Goal: Transaction & Acquisition: Book appointment/travel/reservation

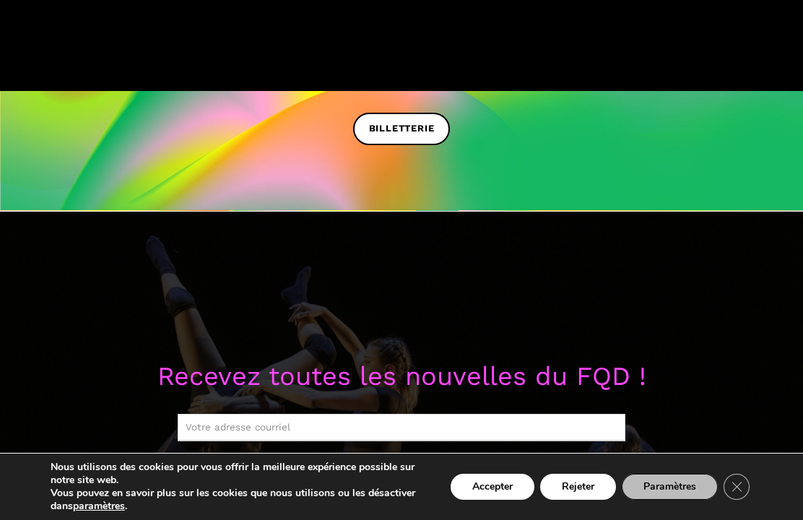
scroll to position [460, 0]
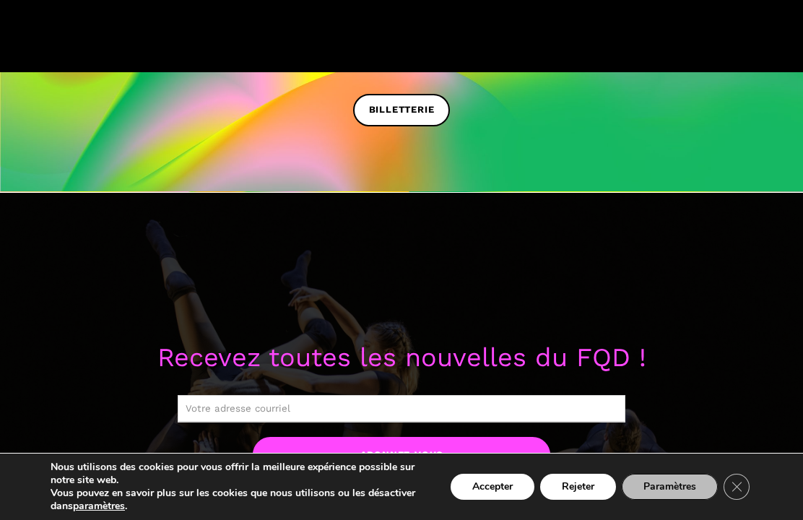
click at [747, 497] on icon "Close GDPR Cookie Banner" at bounding box center [736, 486] width 26 height 22
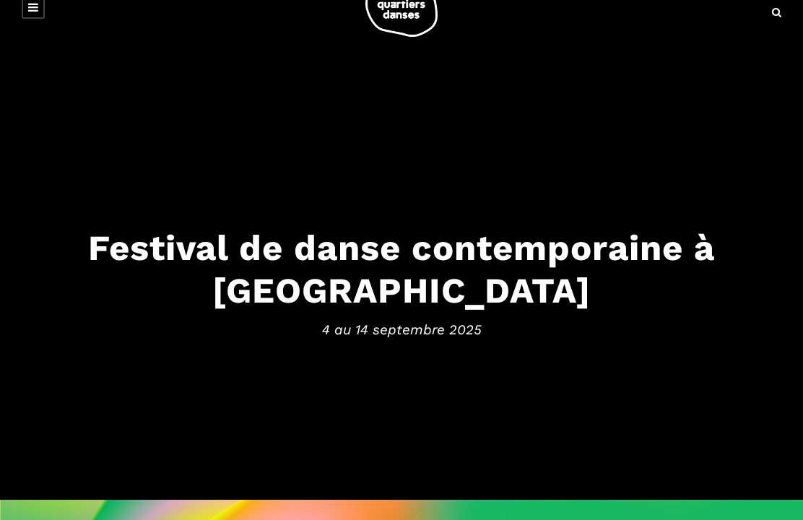
scroll to position [0, 0]
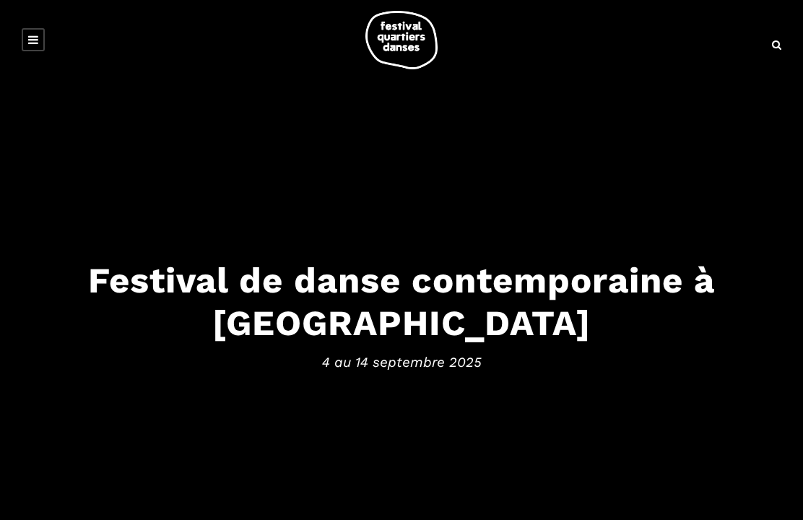
click at [25, 36] on link at bounding box center [33, 39] width 23 height 23
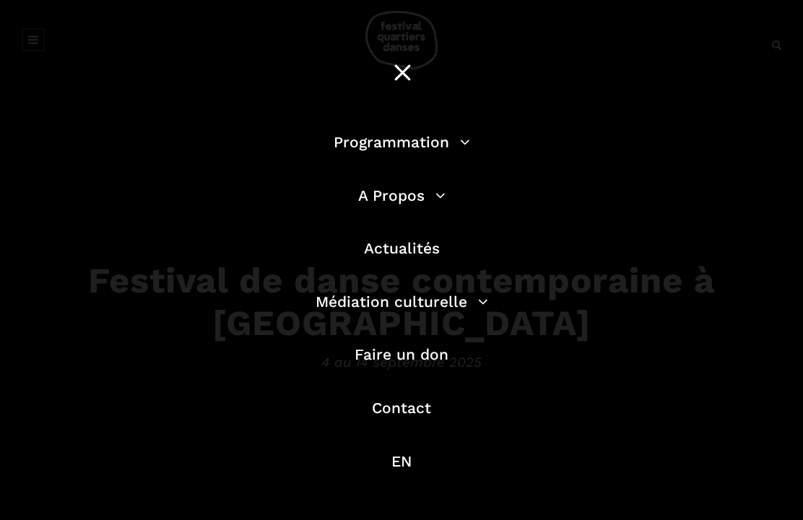
click at [335, 149] on link "Programmation" at bounding box center [401, 142] width 136 height 18
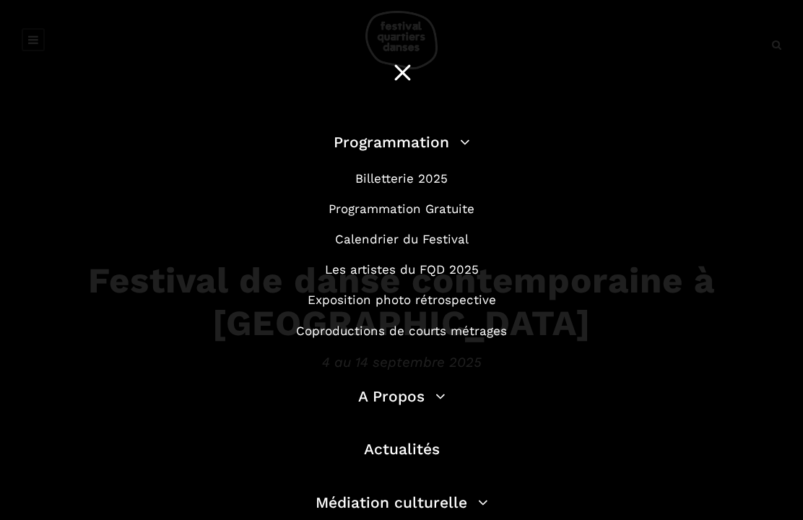
click at [356, 177] on link "Billetterie 2025" at bounding box center [401, 178] width 92 height 14
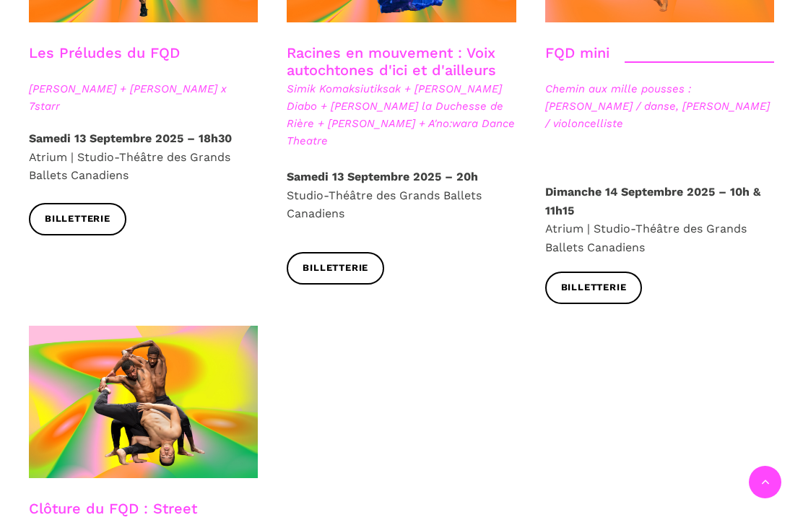
scroll to position [2287, 0]
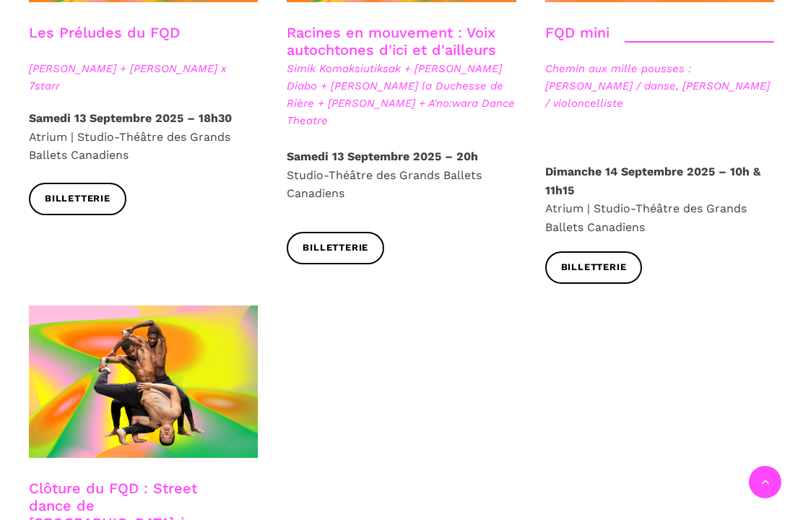
click at [57, 479] on link "Clôture du FQD : Street dance de [GEOGRAPHIC_DATA] à [GEOGRAPHIC_DATA]" at bounding box center [113, 513] width 168 height 69
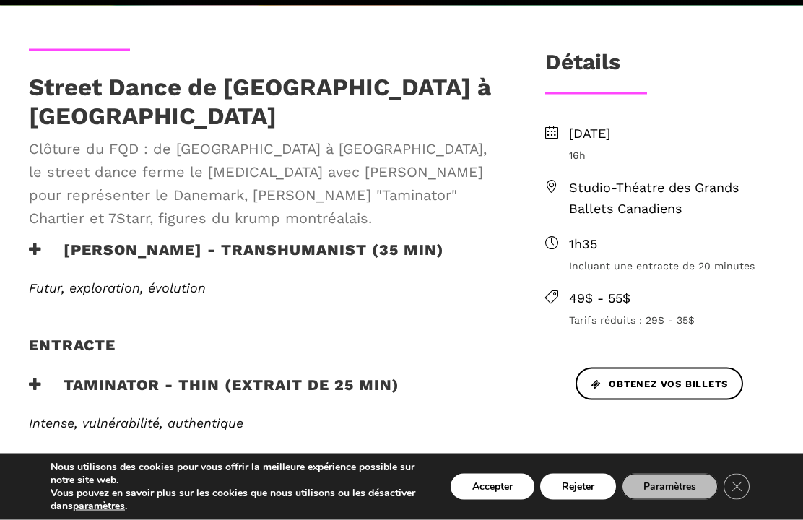
scroll to position [409, 0]
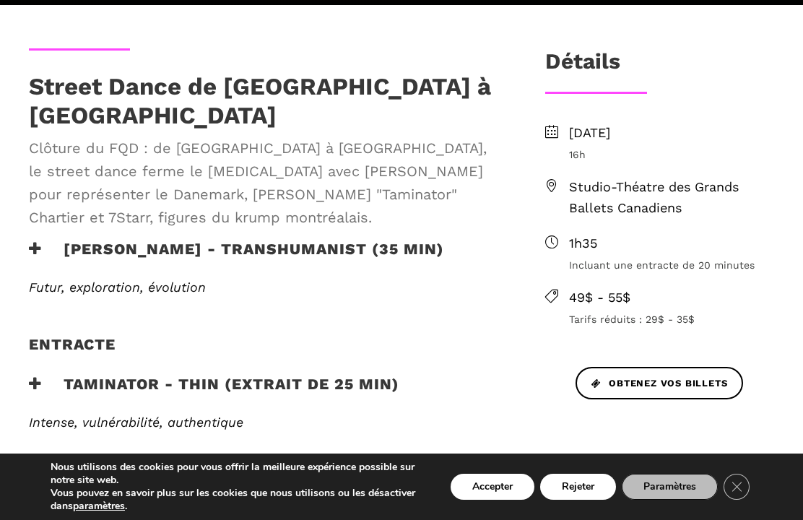
click at [48, 251] on h3 "Lene Boel - TRANSHUMANIST (35 min)" at bounding box center [236, 258] width 415 height 36
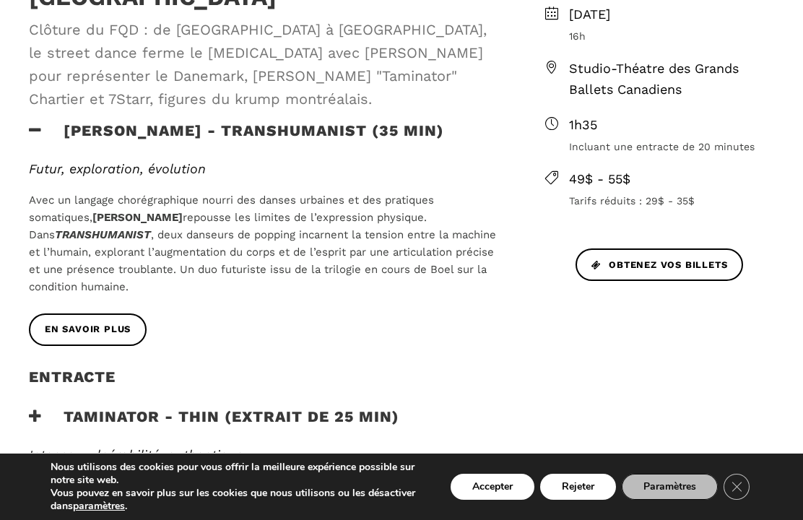
scroll to position [529, 0]
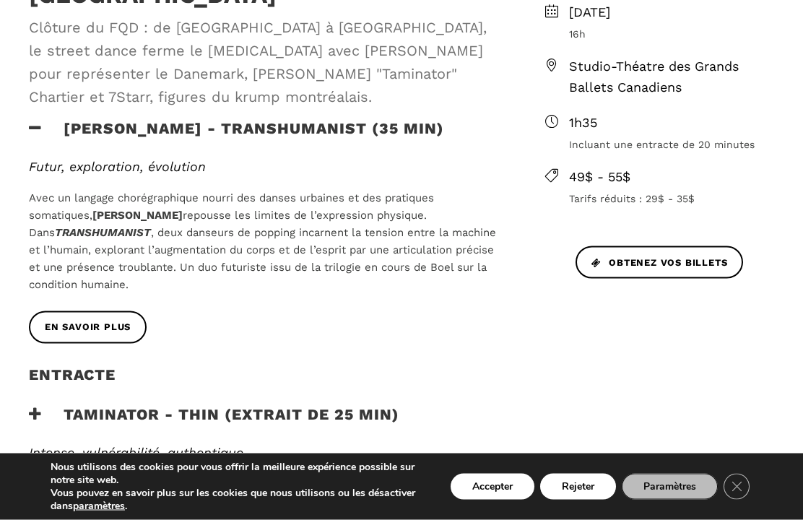
click at [64, 328] on span "En savoir plus" at bounding box center [88, 327] width 86 height 15
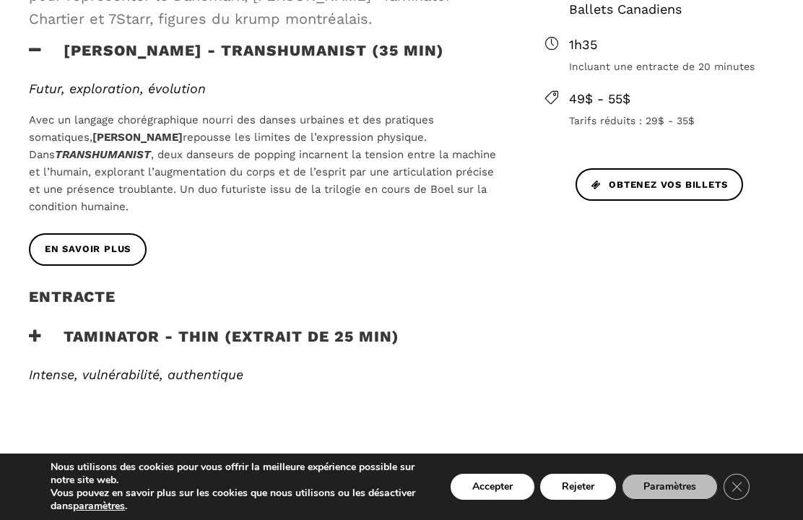
scroll to position [647, 0]
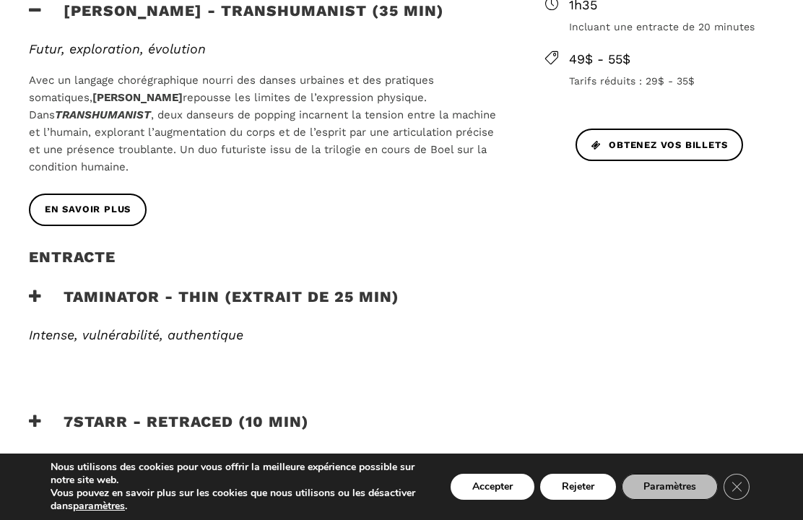
click at [61, 300] on h3 "Taminator - Thin (extrait de 25 min)" at bounding box center [214, 305] width 370 height 36
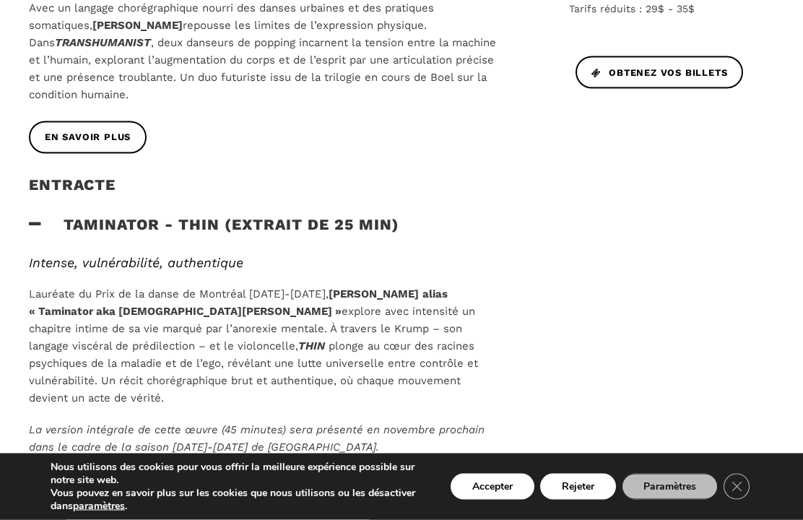
scroll to position [821, 0]
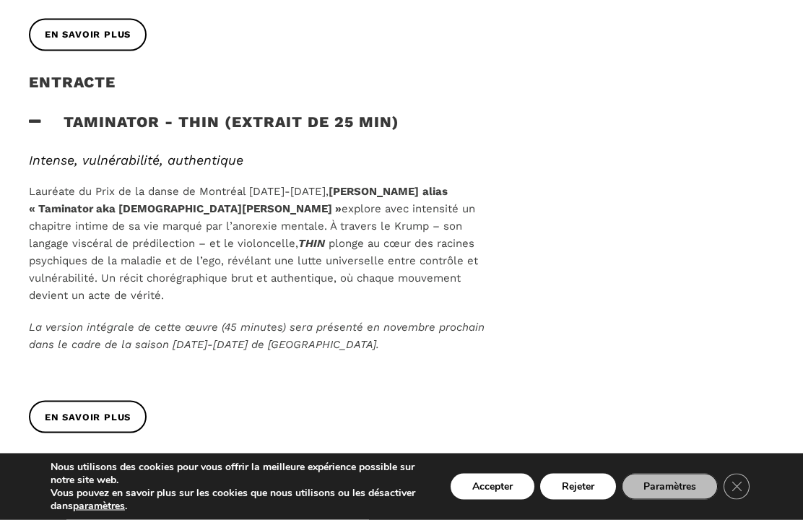
click at [57, 403] on link "En savoir plus" at bounding box center [88, 417] width 118 height 32
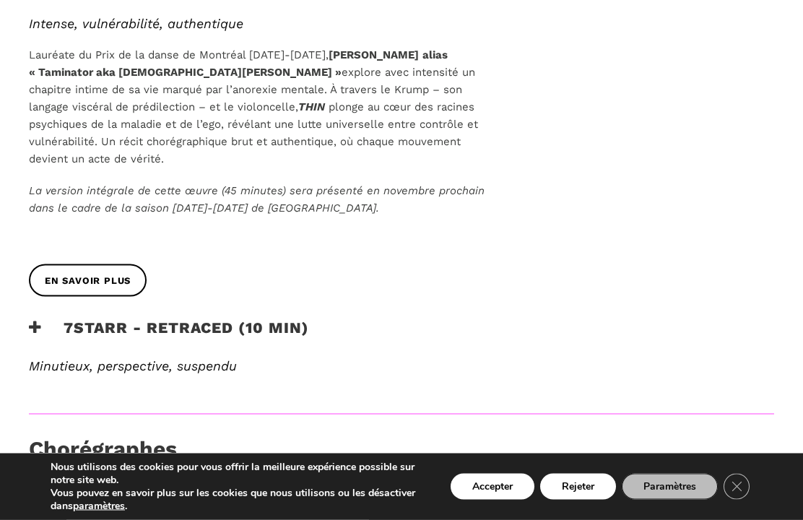
click at [58, 318] on h3 "7Starr - Retraced (10 min)" at bounding box center [169, 336] width 280 height 36
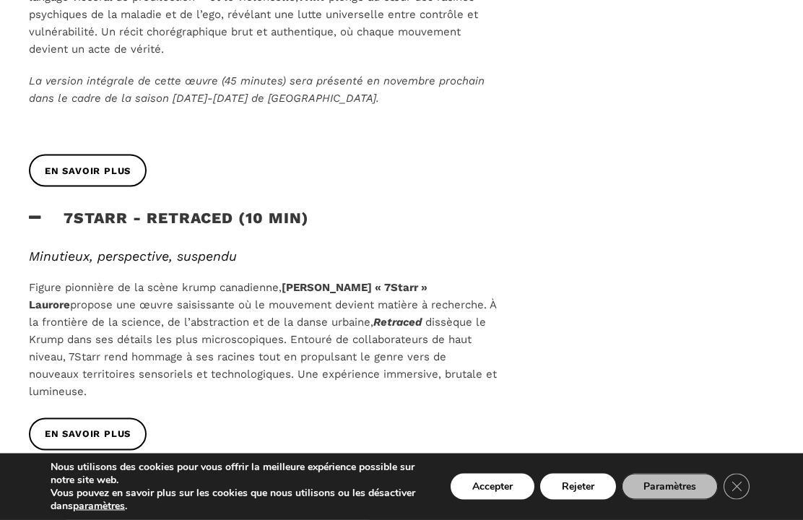
scroll to position [1069, 0]
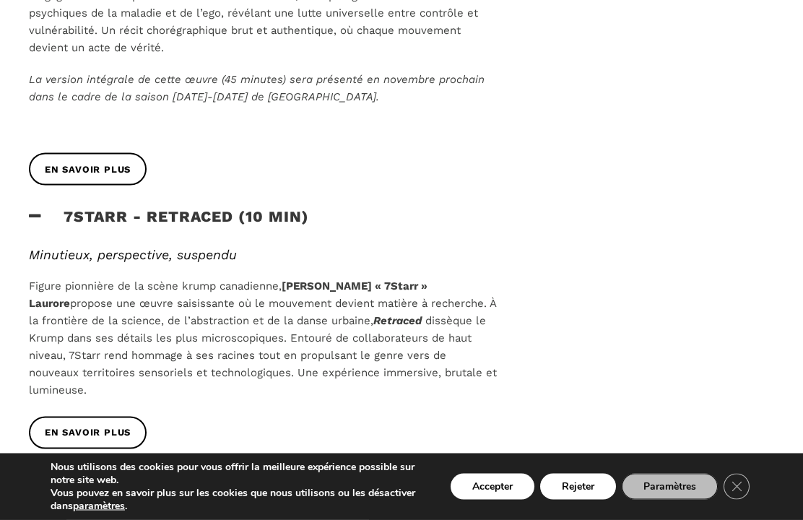
click at [48, 425] on span "En savoir plus" at bounding box center [88, 432] width 86 height 15
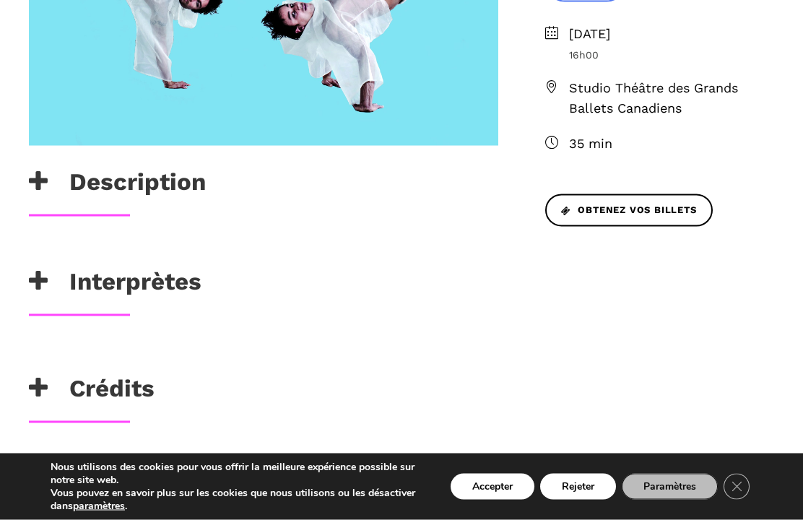
scroll to position [423, 0]
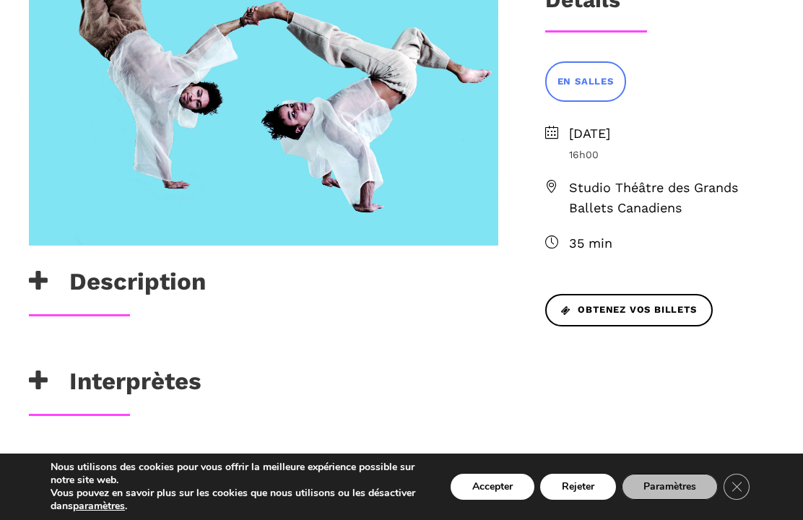
click at [59, 286] on h3 "Description" at bounding box center [117, 285] width 177 height 36
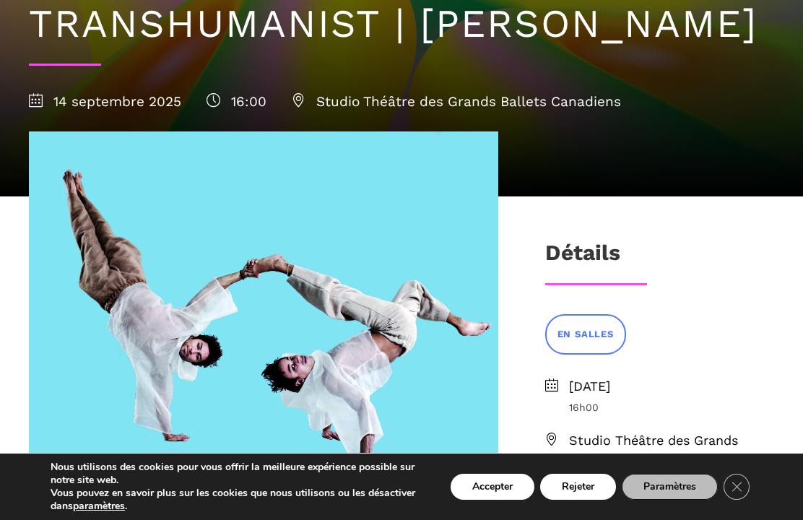
scroll to position [170, 0]
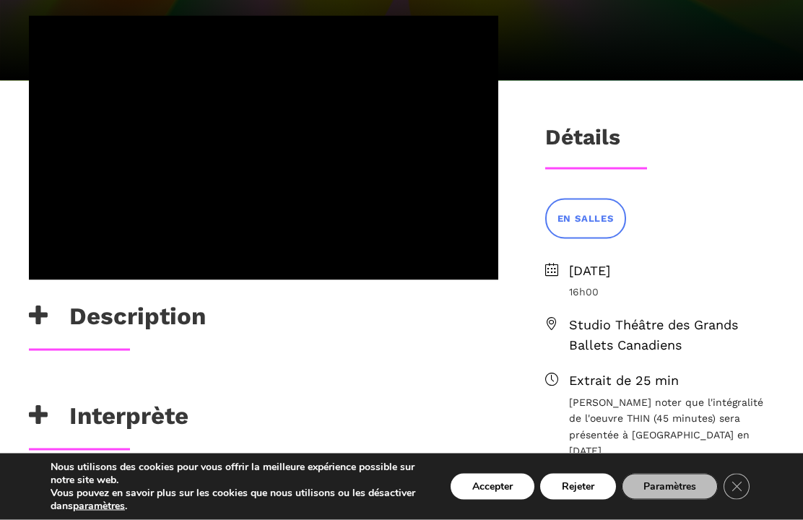
scroll to position [287, 0]
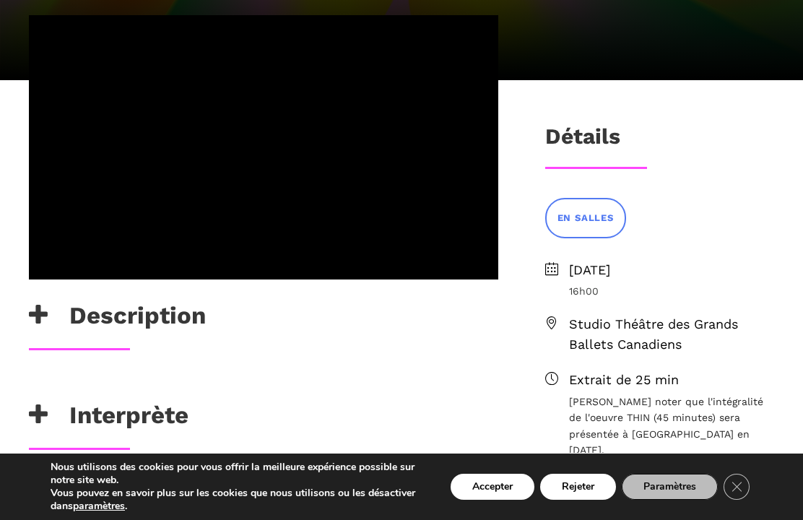
click at [69, 419] on h3 "Interprète" at bounding box center [109, 419] width 160 height 36
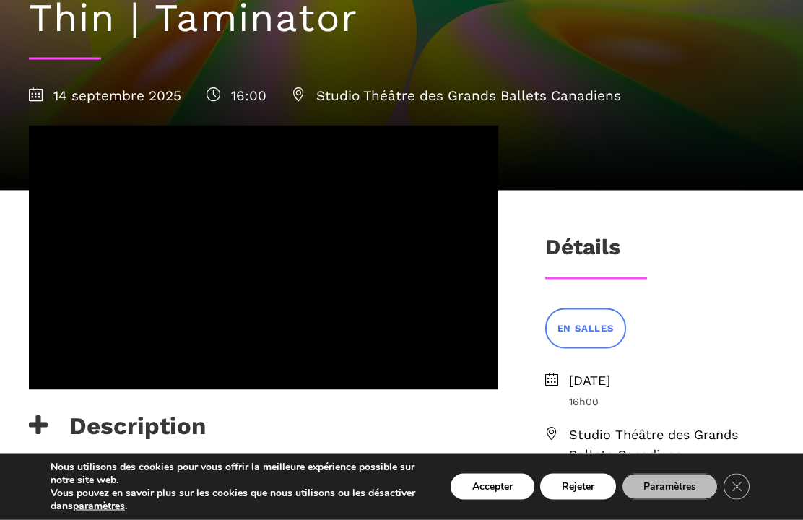
scroll to position [175, 0]
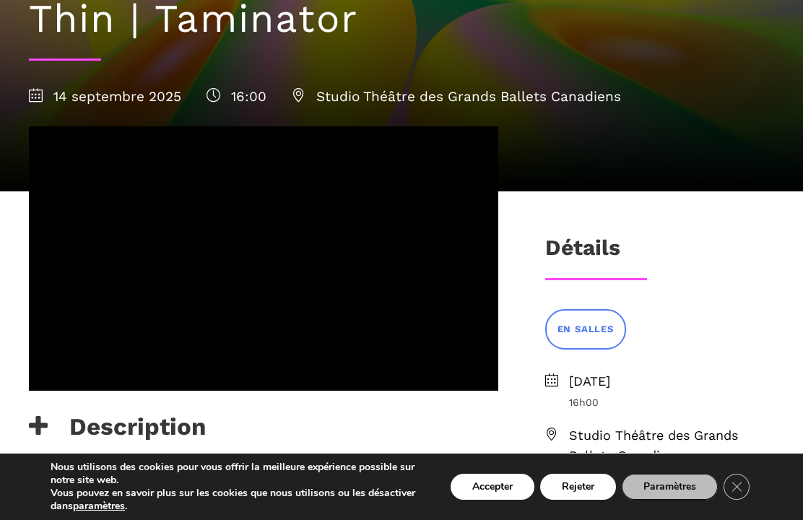
click at [29, 428] on icon at bounding box center [38, 426] width 19 height 24
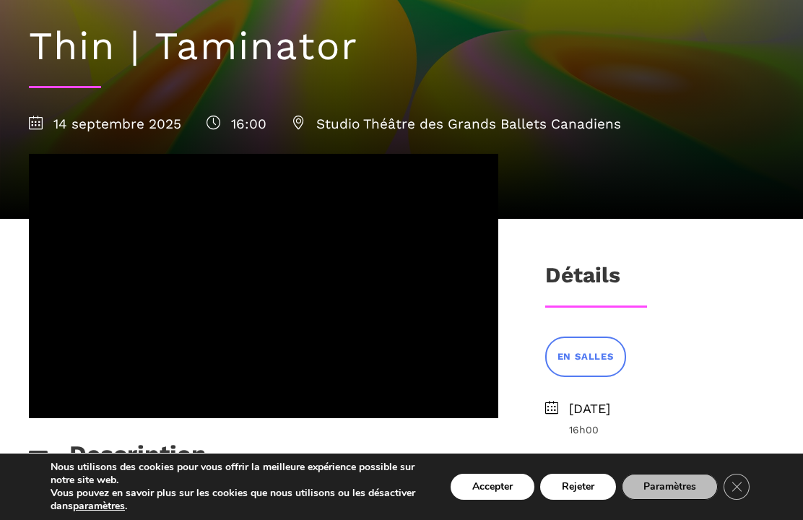
scroll to position [147, 0]
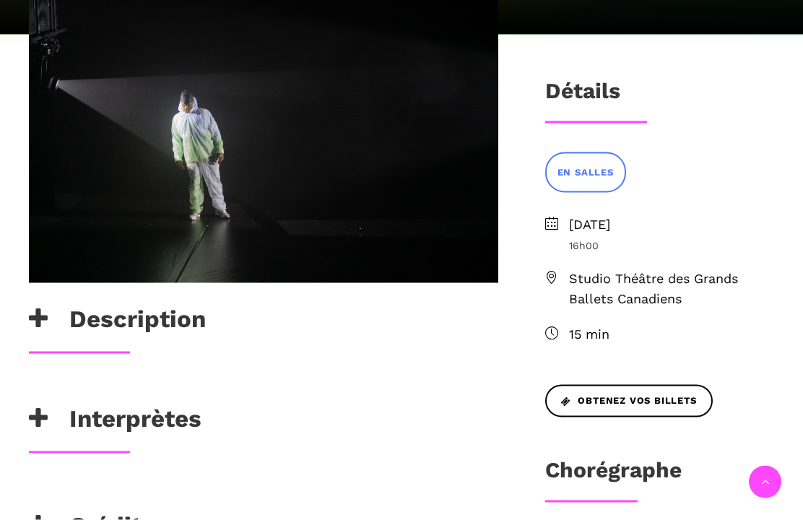
scroll to position [333, 0]
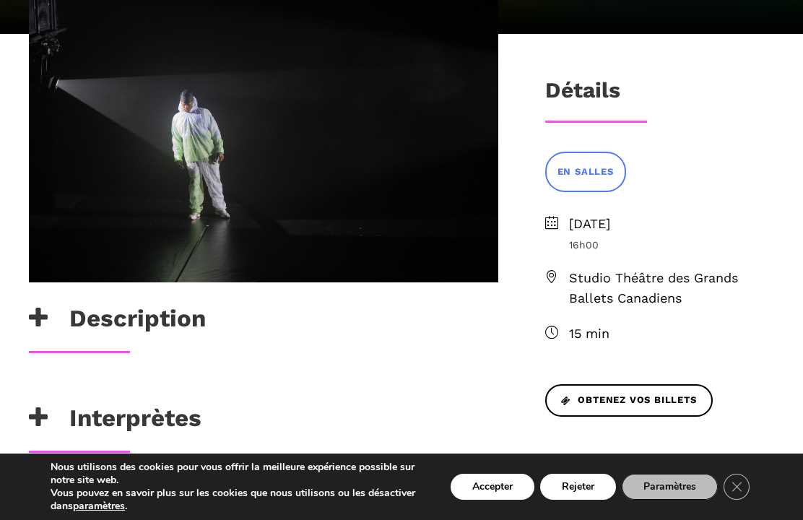
click at [66, 326] on h3 "Description" at bounding box center [117, 322] width 177 height 36
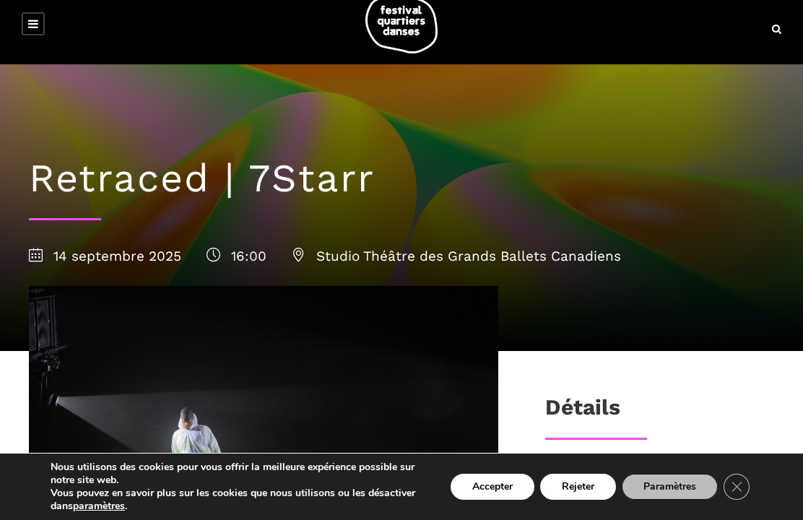
scroll to position [0, 0]
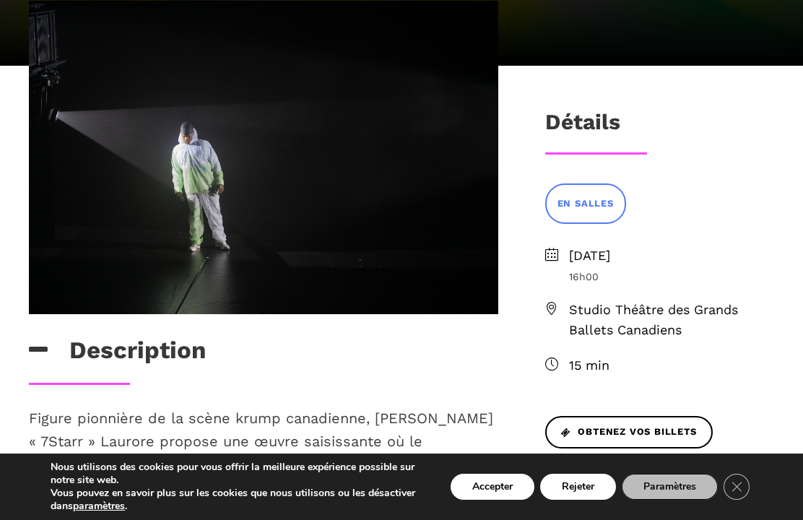
click at [745, 497] on icon "Close GDPR Cookie Banner" at bounding box center [736, 486] width 26 height 22
